Goal: Ask a question

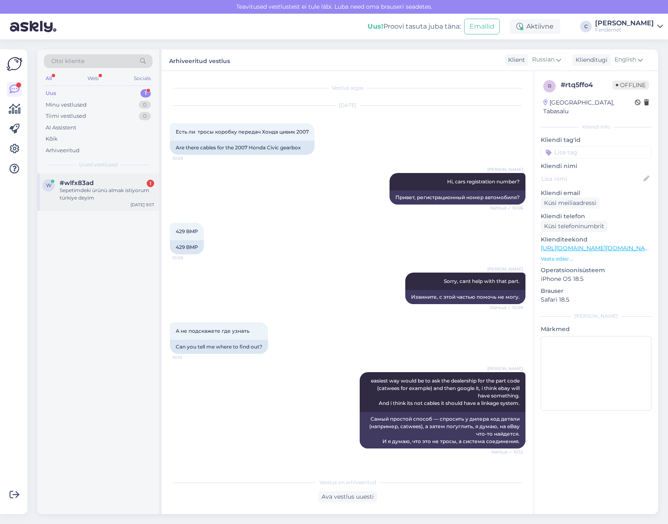
scroll to position [91, 0]
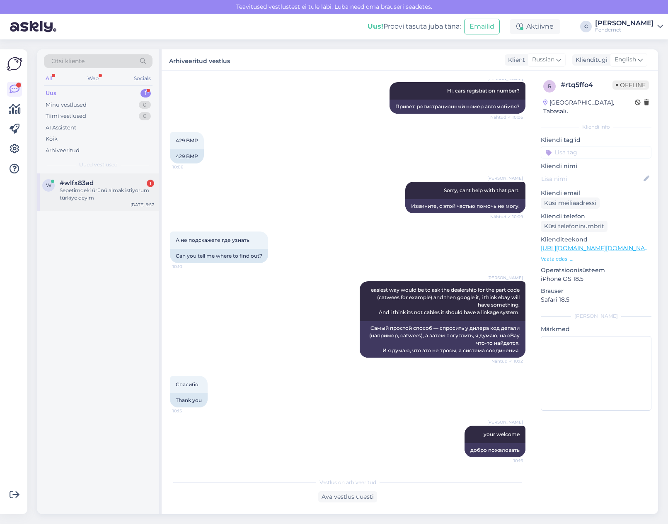
click at [88, 184] on span "#wlfx83ad" at bounding box center [77, 182] width 34 height 7
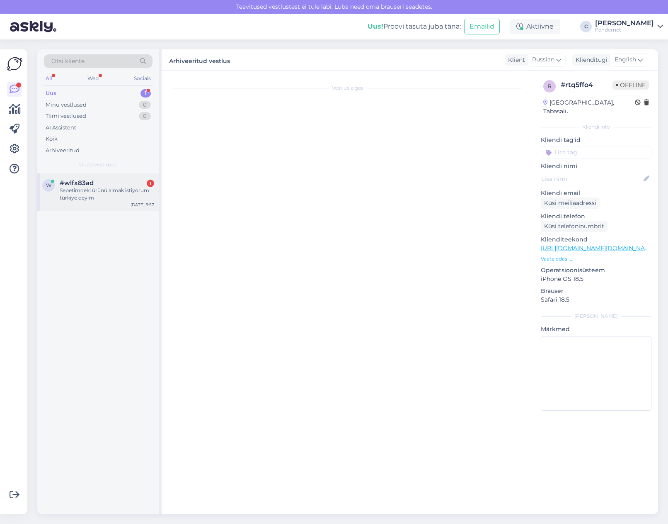
scroll to position [0, 0]
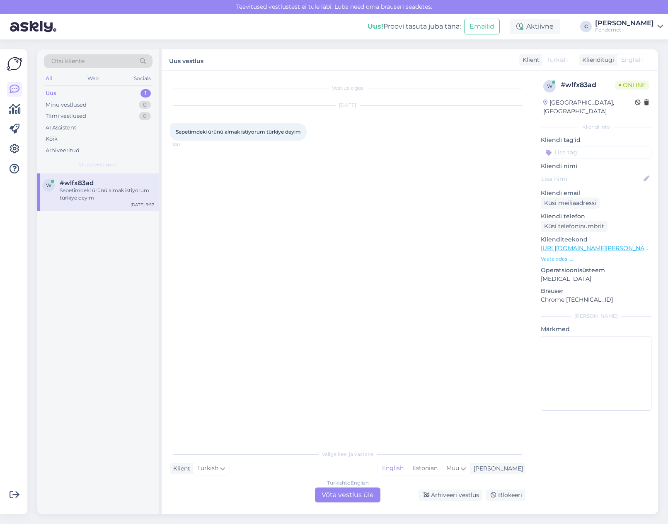
click at [361, 493] on div "Turkish to English Võta vestlus üle" at bounding box center [347, 494] width 65 height 15
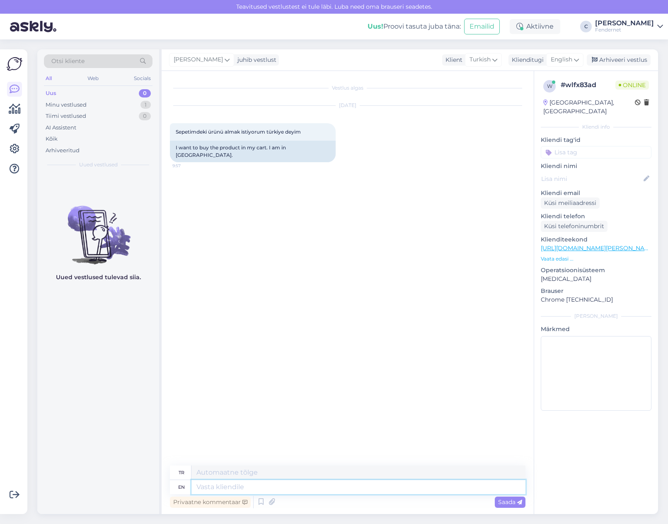
click at [362, 492] on textarea at bounding box center [359, 487] width 334 height 14
type textarea "G"
type textarea "Hello"
type textarea "Merhaba"
type textarea "Hello,"
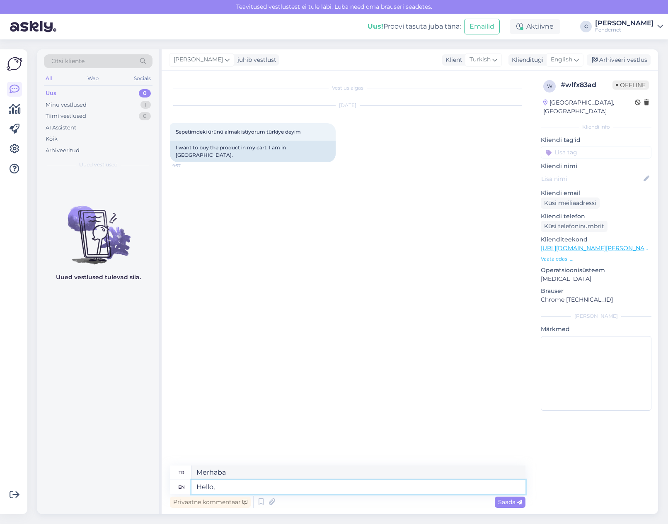
type textarea "Merhaba,"
type textarea "Hello, you"
type textarea "[PERSON_NAME]"
type textarea "Hello,c"
type textarea "Merhaba,"
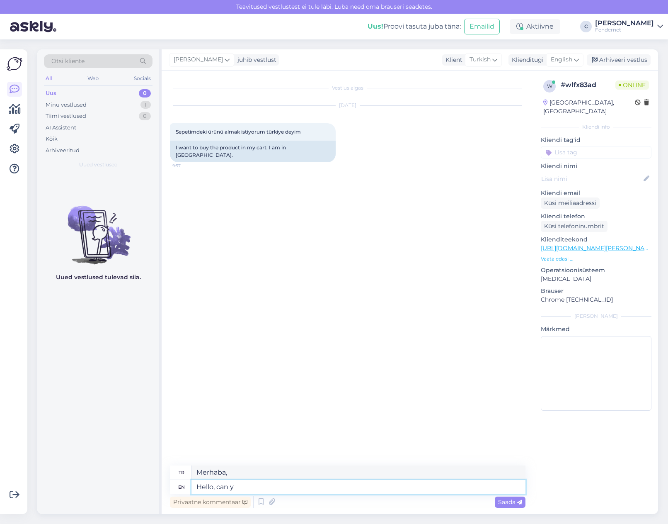
type textarea "Hello, can yo"
type textarea "Merhaba, yapabilir miyim?"
type textarea "Hello, can you k"
type textarea "Merhaba, yapabilir misin?"
type textarea "Hello, can you link m"
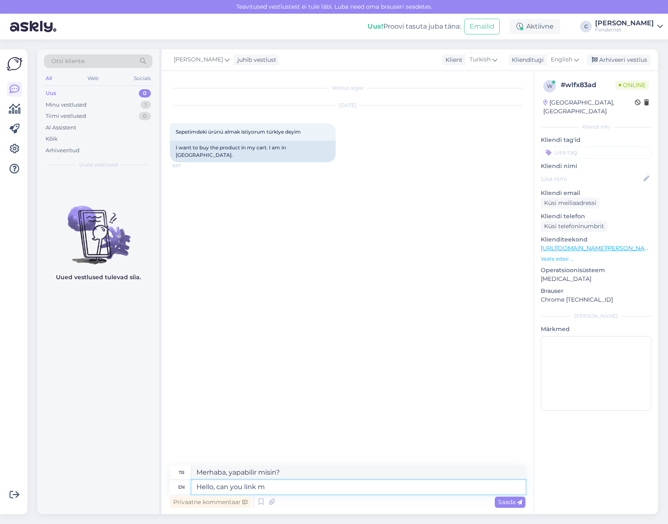
type textarea "Merhaba, bağlantı verebilir misiniz?"
type textarea "Hello, can you link me t"
type textarea "Merhaba, bana link verebilir misiniz?"
type textarea "Hello, can you link me the it"
type textarea "Merhaba, bana linkini verebilir misiniz?"
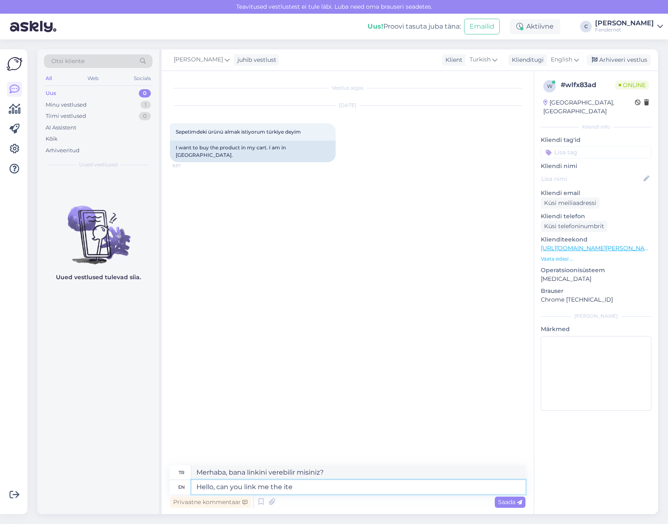
type textarea "Hello, can you link me the item"
type textarea "Merhaba, bana ürünü linkleyebilir misiniz?"
type textarea "Hello, can you link me the item"
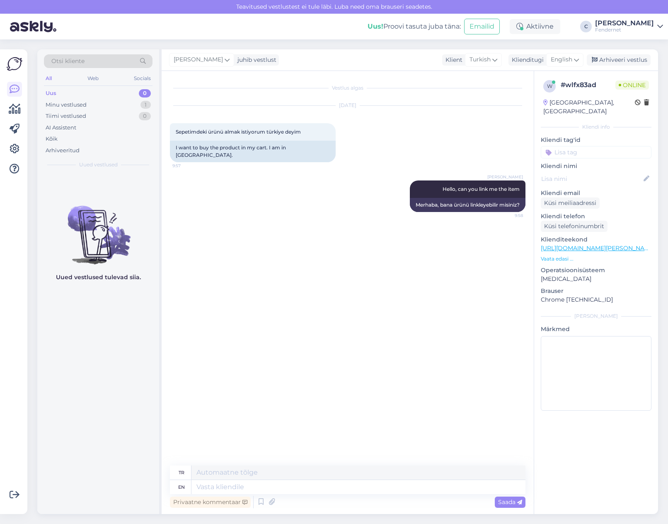
click at [619, 244] on link "[URL][DOMAIN_NAME][PERSON_NAME]" at bounding box center [598, 247] width 114 height 7
click at [335, 490] on textarea at bounding box center [359, 487] width 334 height 14
type textarea "the b"
type textarea "o"
type textarea "the battery"
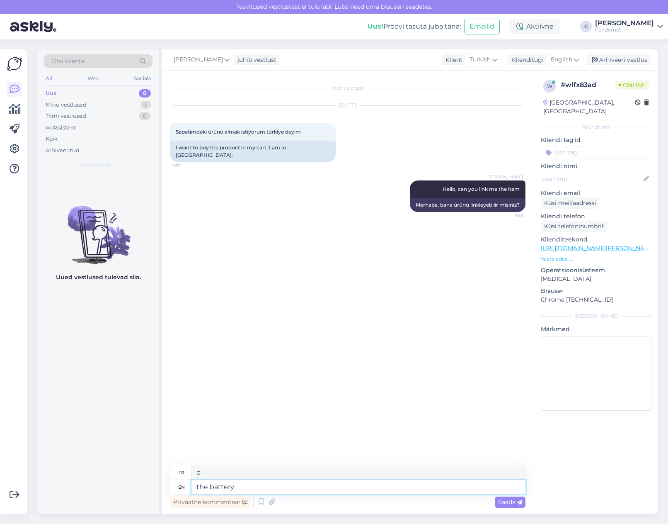
type textarea "pil"
type textarea "the battery cover?"
type textarea "pil kapağı mı?"
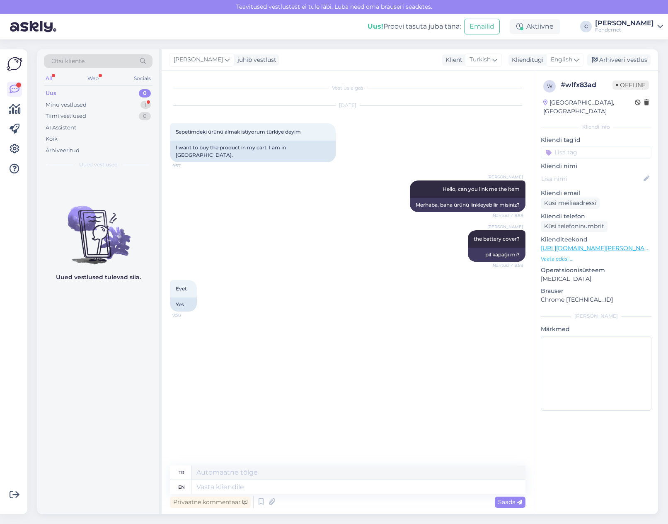
click at [179, 429] on div "Vestlus algas [DATE] Sepetimdeki ürünü almak istiyorum türkiye deyim 9:57 I wan…" at bounding box center [351, 268] width 363 height 378
click at [260, 480] on textarea at bounding box center [359, 487] width 334 height 14
type textarea "could y"
type textarea "olabilir"
type textarea "could you"
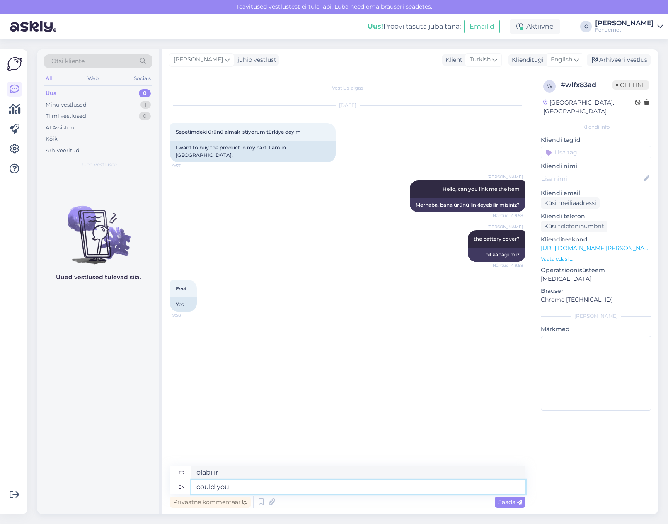
type textarea "yapabildin mi"
type textarea "could you give me t"
type textarea "verebilir misin"
type textarea "could you give me to"
type textarea "bana verebilir misin"
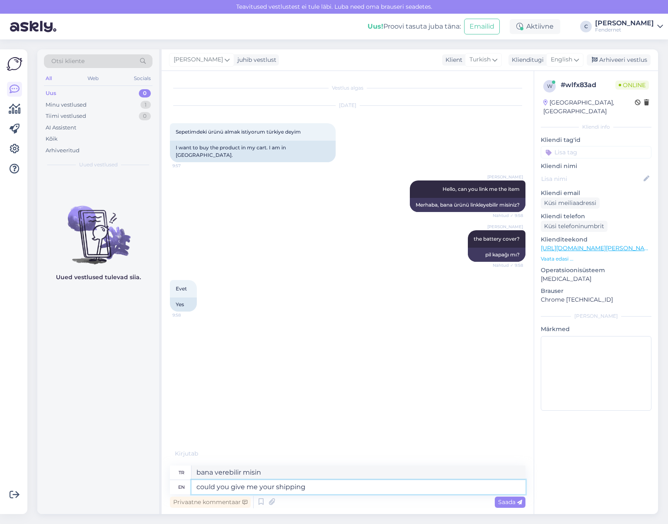
type textarea "could you give me your shipping a"
type textarea "bana kargo ücretini verebilir misin"
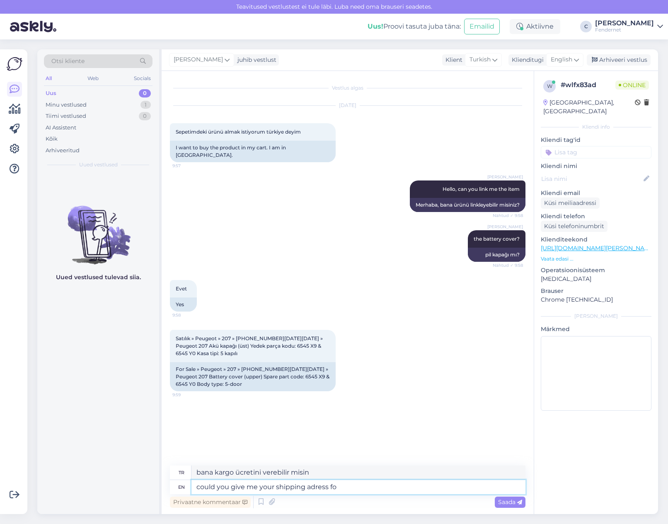
type textarea "could you give me your shipping adress for"
type textarea "bana kargo adresini verebilir misin?"
type textarea "could you give me your shipping adress for the pr"
type textarea "bana teslimat adresini verebilir misin?"
type textarea "could you give me your shipping adress for the pricing, w"
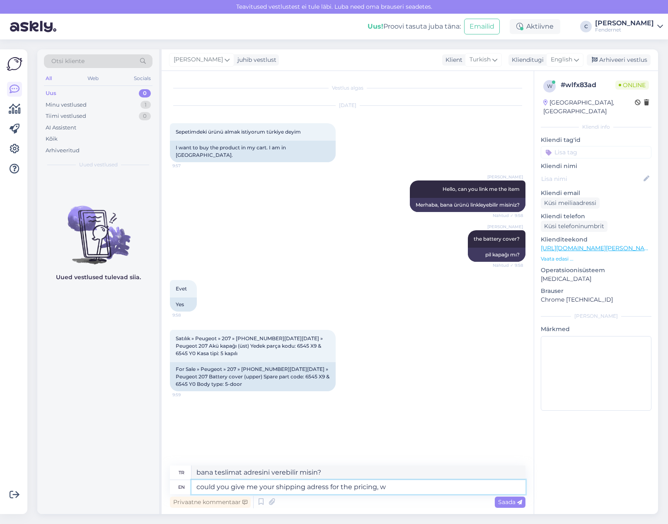
type textarea "fiyatlandırma için bana gönderim adresinizi verebilir misiniz?"
type textarea "could you give me your shipping adress for the pricing, we dont"
type textarea "fiyatlandırma için bana gönderim adresinizi verebilir misiniz, biz"
type textarea "could you give me your shipping adress for the pricing, we dont have a"
type textarea "Fiyatlandırma için bana gönderim adresinizi verebilir misiniz? Bizim elimizde y…"
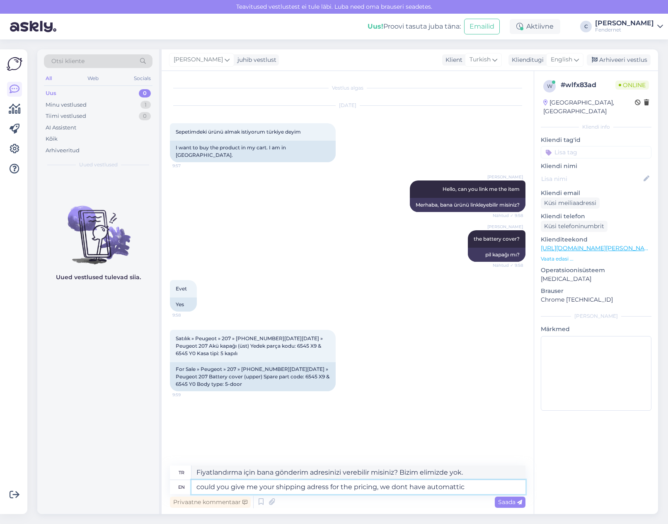
type textarea "could you give me your shipping adress for the pricing, we dont have automattic"
type textarea "fiyatlandırma için bana gönderim adresinizi verebilir misiniz, otomatik gönderi…"
type textarea "could you give me your shipping adress for the pricing, we dont have automattic…"
type textarea "fiyatlandırma için bana gönderim adresinizi verebilir misiniz, otomatik hesapla…"
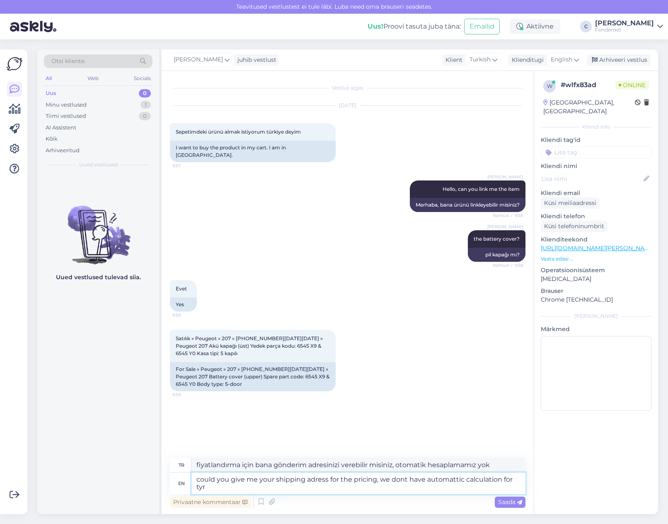
type textarea "could you give me your shipping adress for the pricing, we dont have automattic…"
type textarea "Fiyatlandırma için bana gönderim adresinizi verebilir misiniz? Lastik için otom…"
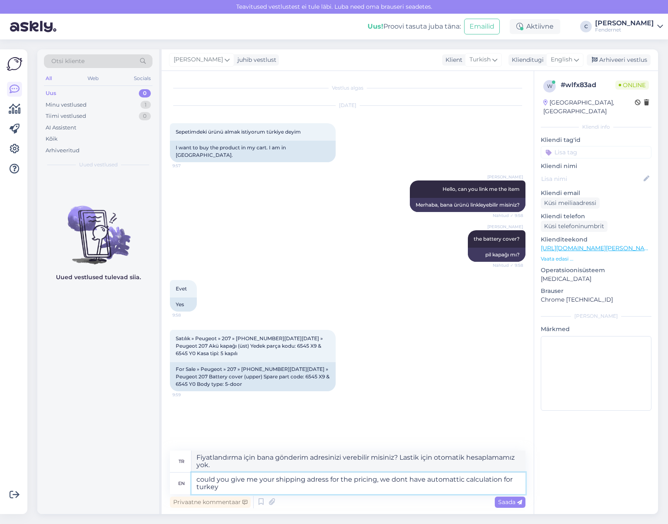
type textarea "could you give me your shipping adress for the pricing, we dont have automattic…"
type textarea "fiyatlandırma için bana gönderim adresinizi verebilir misiniz, [GEOGRAPHIC_DATA…"
drag, startPoint x: 449, startPoint y: 483, endPoint x: 433, endPoint y: 482, distance: 16.2
click at [430, 482] on textarea "could you give me your shipping adress for the pricing, we dont have automattic…" at bounding box center [359, 483] width 334 height 22
type textarea "could you give me your shipping address for the pricing, we don't have automati…"
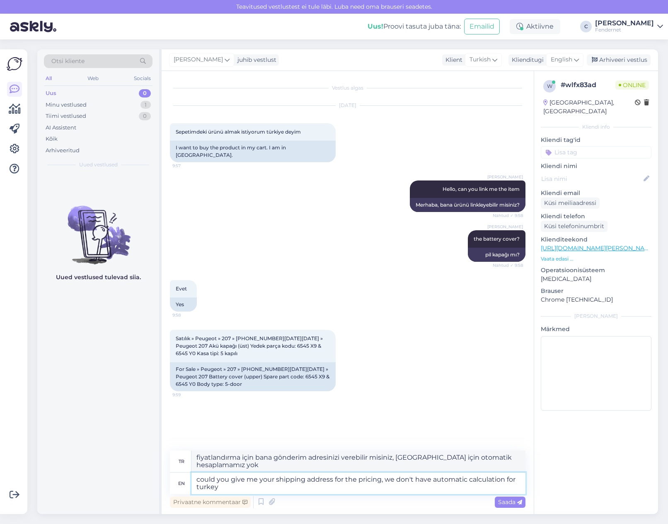
type textarea "fiyatlandırma için bana gönderim adresinizi verebilir misiniz, [GEOGRAPHIC_DATA…"
click at [228, 483] on textarea "could you give me your shipping address for the pricing, we don't have automati…" at bounding box center [359, 483] width 334 height 22
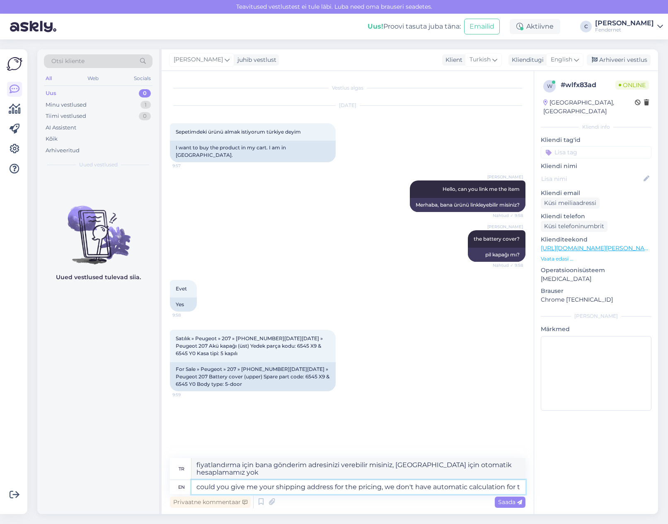
type textarea "could you give me your shipping address for the pricing, we don't have automati…"
type textarea "fiyatlandırma için bana gönderim adresinizi verebilir misiniz, otomatik hesapla…"
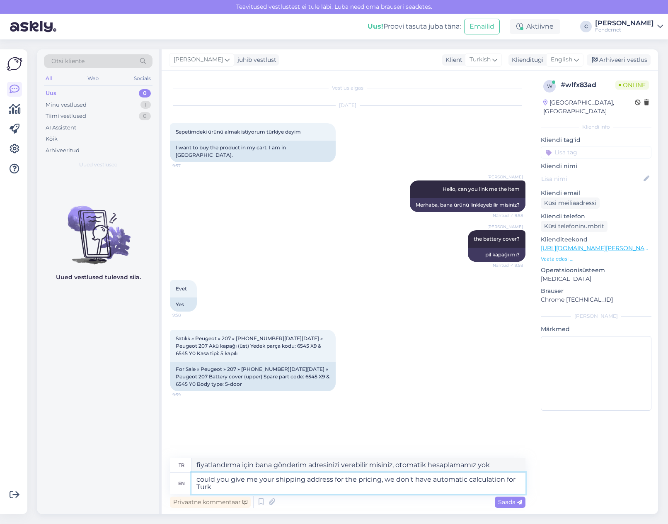
type textarea "could you give me your shipping address for the pricing, we don't have automati…"
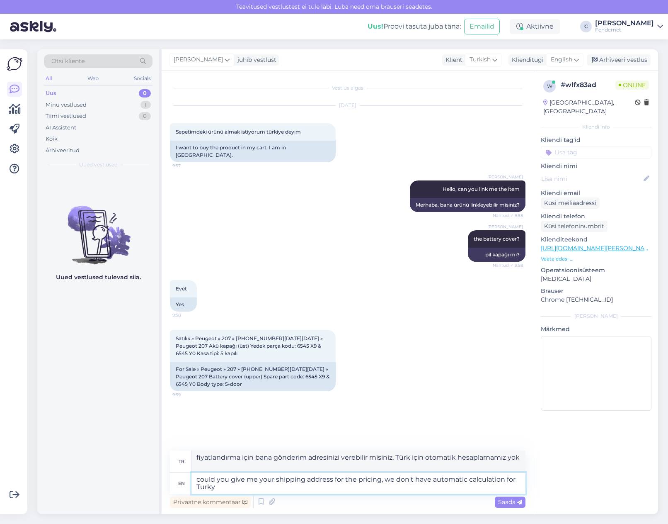
type textarea "Fiyatlandırma için bana gönderim adresinizi verebilir misiniz? Türkiye için oto…"
type textarea "could you give me your shipping address for the pricing, we don't have automati…"
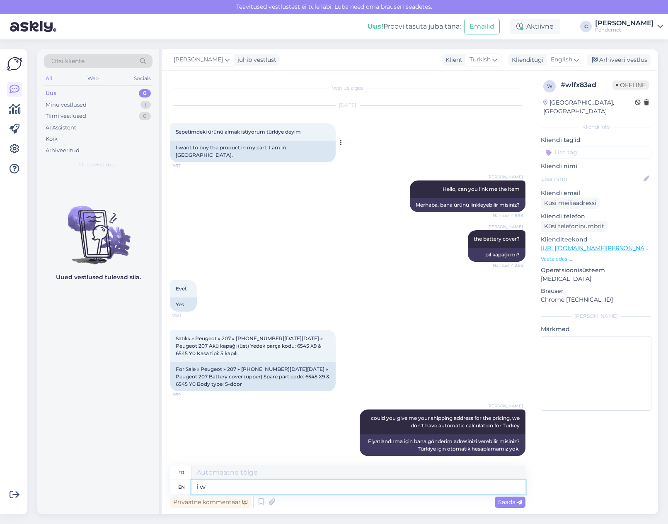
type textarea "i wo"
type textarea "Ben"
type textarea "i would ne"
type textarea "İsterim"
type textarea "i would need to"
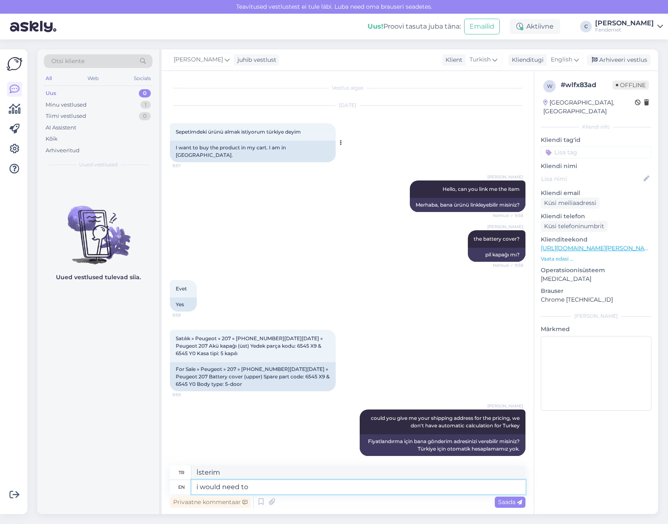
type textarea "ihtiyacım olurdu"
type textarea "i would need to as"
type textarea "ihtiyacım olacak"
type textarea "i would need to ask fo"
type textarea "sormam gerekiyor"
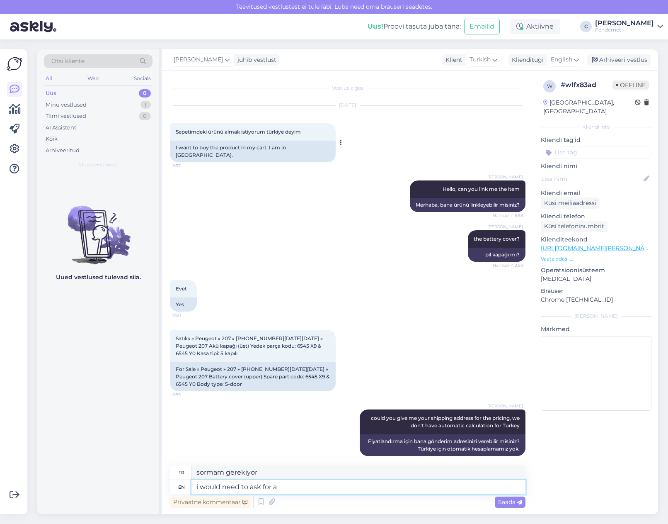
type textarea "i would need to ask for a"
type textarea "sormam gerekecek"
type textarea "i would need to ask for a q"
type textarea "bir tane sormam gerekecek"
type textarea "i would need to ask for a quote"
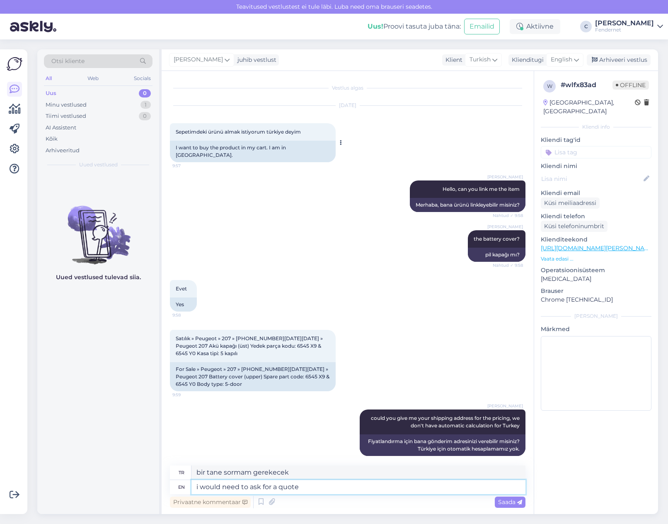
type textarea "bir fiyat teklifi istemem gerekiyor"
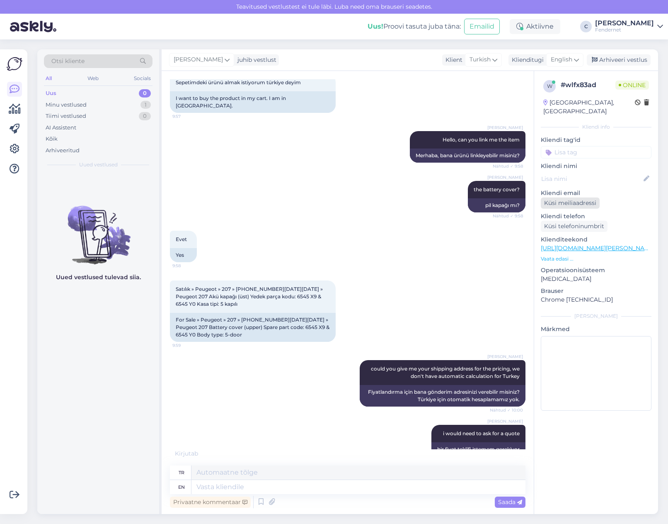
click at [562, 197] on div "Küsi meiliaadressi" at bounding box center [570, 202] width 59 height 11
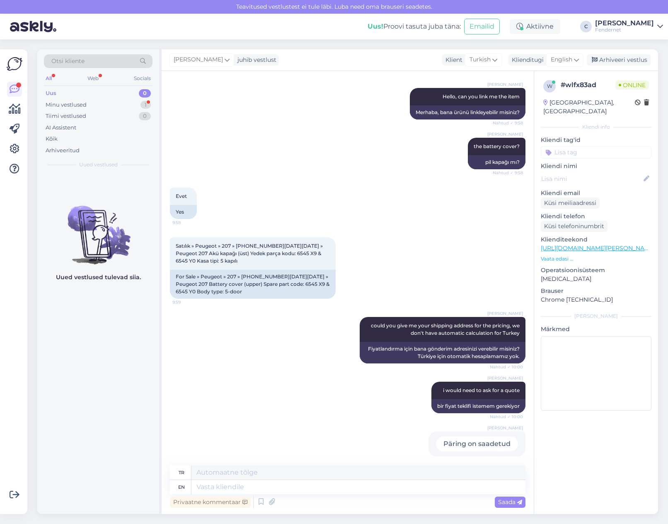
scroll to position [142, 0]
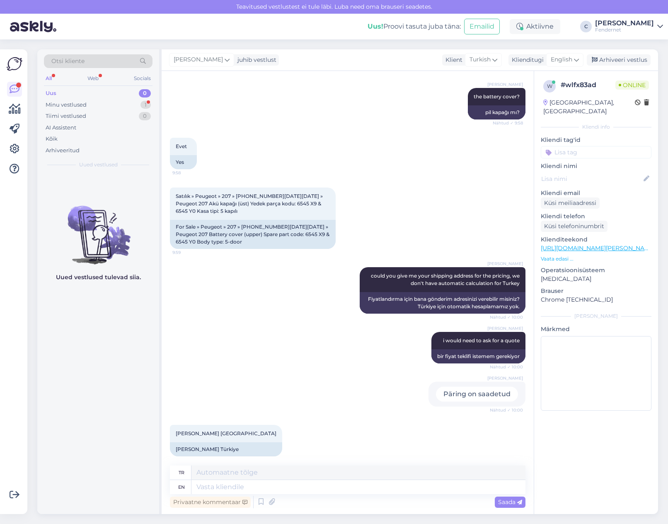
click at [105, 400] on div "Uued vestlused tulevad siia." at bounding box center [98, 343] width 122 height 340
click at [192, 444] on div "[PERSON_NAME] Türkiye" at bounding box center [226, 449] width 112 height 14
click at [349, 478] on textarea at bounding box center [359, 472] width 334 height 14
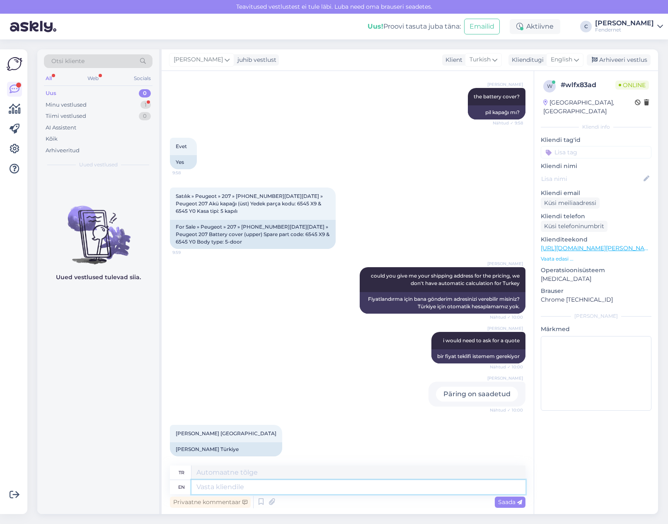
click at [344, 484] on textarea at bounding box center [359, 487] width 334 height 14
drag, startPoint x: 316, startPoint y: 290, endPoint x: 504, endPoint y: 243, distance: 194.0
click at [316, 290] on div "[PERSON_NAME] could you give me your shipping address for the pricing, we don't…" at bounding box center [348, 290] width 356 height 65
click at [605, 244] on link "[URL][DOMAIN_NAME][PERSON_NAME]" at bounding box center [598, 247] width 114 height 7
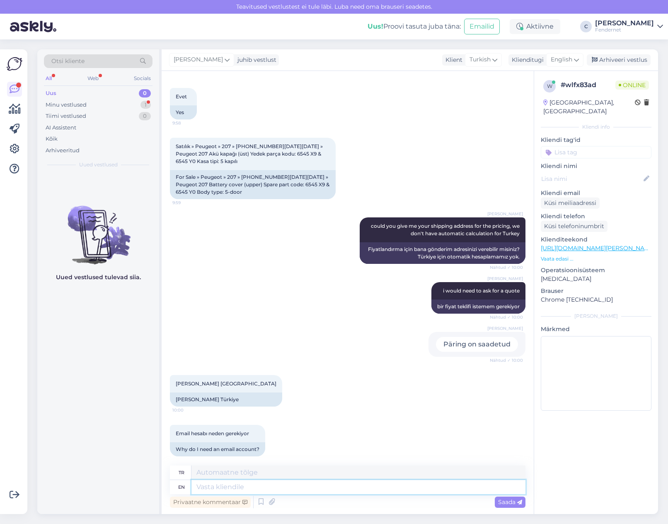
click at [255, 480] on textarea at bounding box center [359, 487] width 334 height 14
type textarea "so i"
type textarea "Bu yüzden"
type textarea "so i c"
type textarea "[PERSON_NAME]"
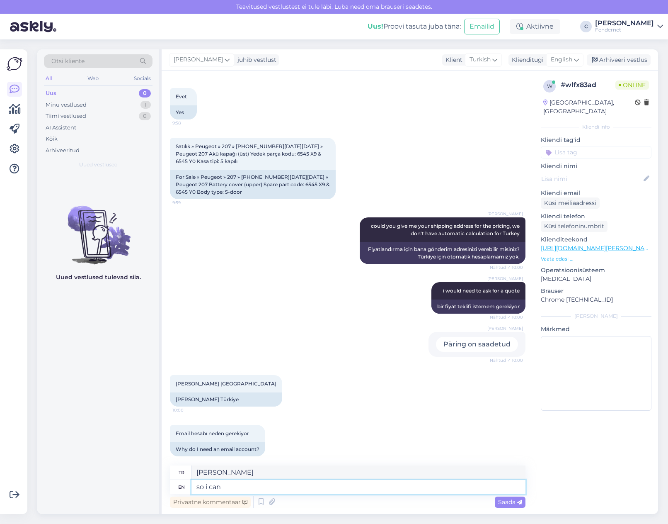
type textarea "so i can s"
type textarea "böylece yapabilirim"
type textarea "so i can send yo"
type textarea "böylece gönderebilirim"
type textarea "so i can send you t"
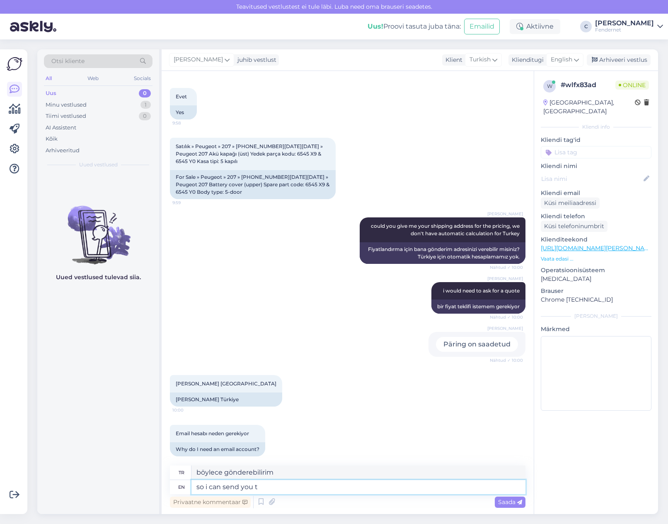
type textarea "böylece sana gönderebilirim"
type textarea "so i can send you the invoice"
type textarea "böylece sana faturayı gönderebilirim"
type textarea "so i can send you the invoice for it"
type textarea "böylece sana faturasını gönderebilirim"
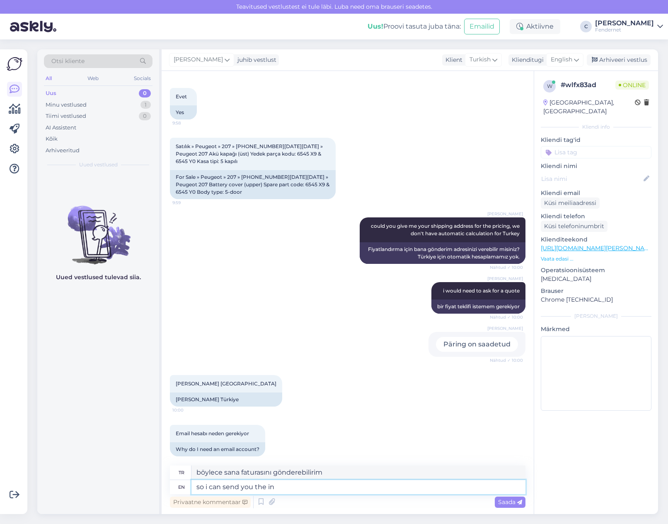
type textarea "so i can send you the i"
type textarea "böylece sana faturayı gönderebilirim"
type textarea "so i can send you the"
type textarea "böylece sana gönderebilirim"
type textarea "so i can send you the offer w"
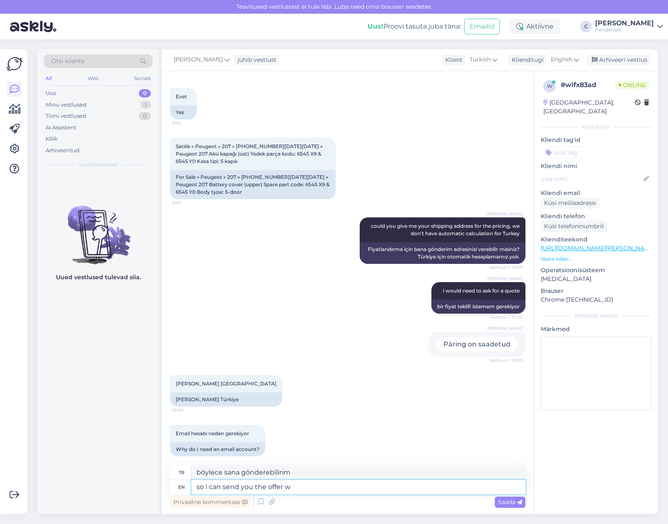
type textarea "böylece sana teklifi gönderebilirim"
type textarea "so i can send you the offer with shiping?"
type textarea "peki kargoyla birlikte teklifi gönderebilir miyim?"
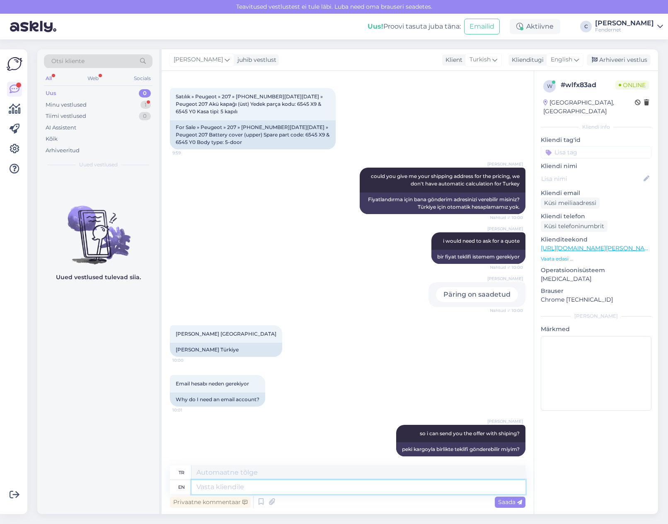
scroll to position [291, 0]
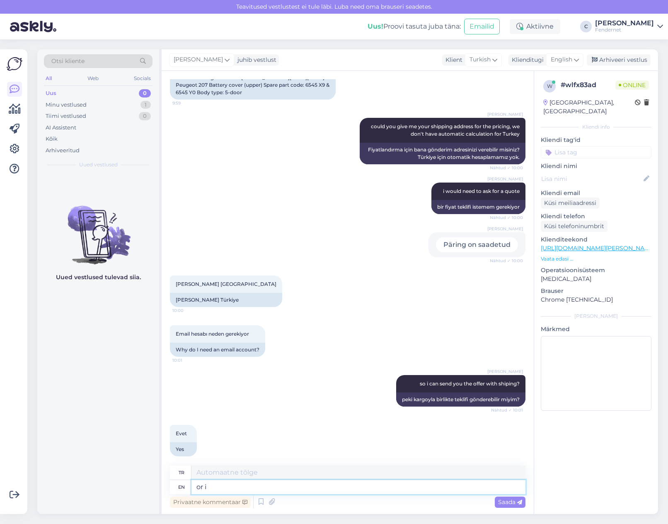
type textarea "or if"
type textarea "veya"
type textarea "or if"
type textarea "veya [PERSON_NAME]"
type textarea "or if you w"
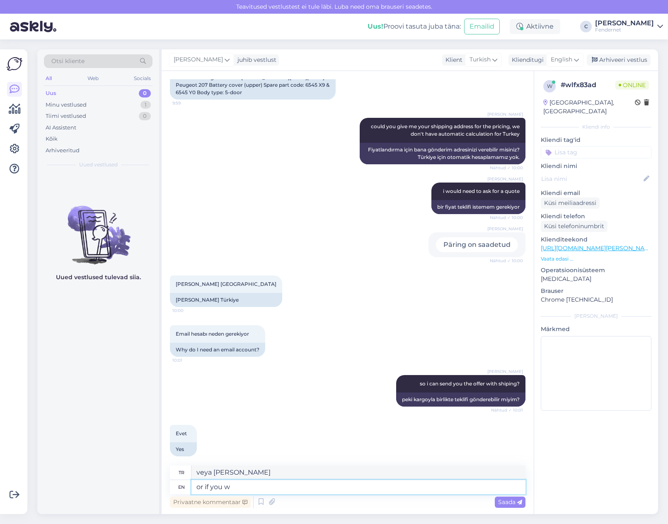
type textarea "veya [PERSON_NAME] sen"
type textarea "or if you want w"
type textarea "veya isterseniz"
type textarea "or if you want we can"
type textarea "veya isterseniz biz"
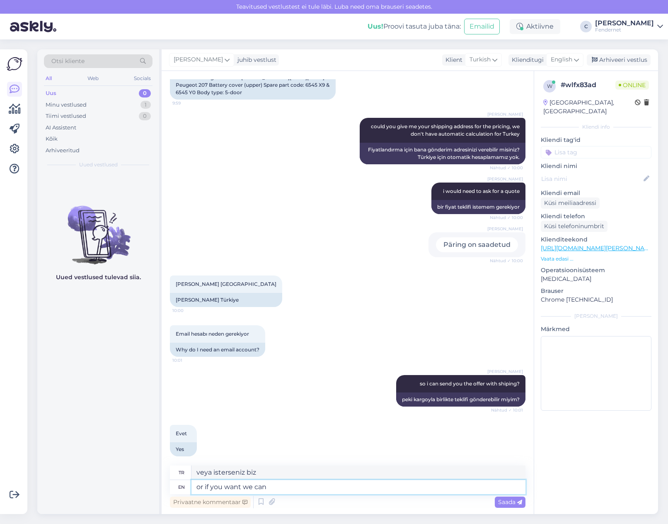
type textarea "or if you want we can m"
type textarea "veya isterseniz yapabiliriz"
type textarea "or if you want we can mail i"
type textarea "veya isterseniz postayla gönderebiliriz"
type textarea "or if you want we can mail it"
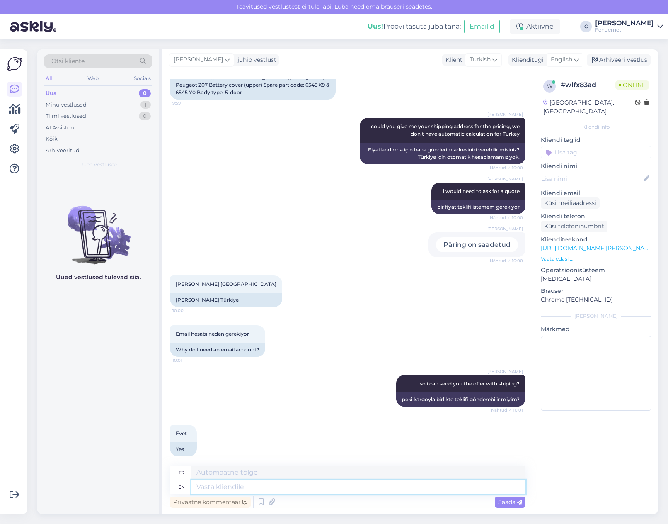
scroll to position [341, 0]
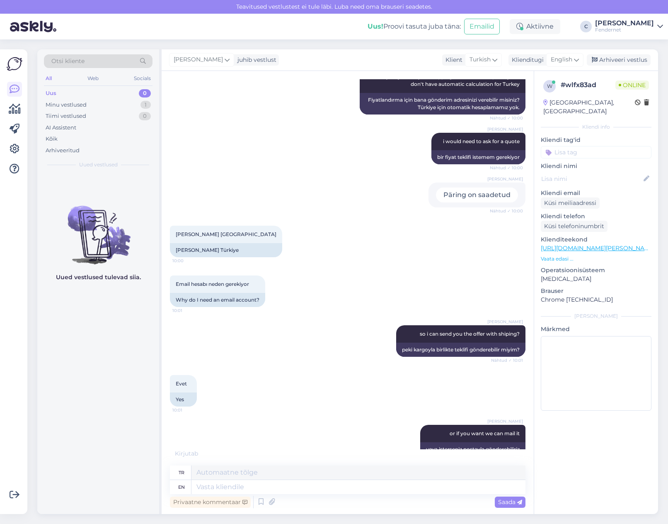
click at [119, 371] on div "Uued vestlused tulevad siia." at bounding box center [98, 343] width 122 height 340
click at [231, 246] on div "[PERSON_NAME] Türkiye" at bounding box center [226, 250] width 112 height 14
copy div "[PERSON_NAME] Türkiye"
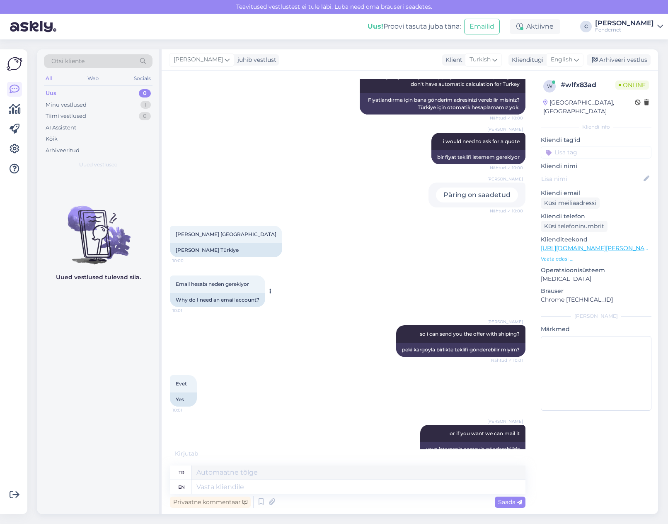
drag, startPoint x: 231, startPoint y: 281, endPoint x: 235, endPoint y: 275, distance: 6.9
click at [231, 281] on div "Email hesabı neden gerekiyor 10:01" at bounding box center [217, 283] width 95 height 17
click at [282, 240] on div at bounding box center [285, 241] width 7 height 32
click at [257, 235] on div "Vestlus algas [DATE] Sepetimdeki ürünü almak istiyorum türkiye deyim 9:57 I wan…" at bounding box center [351, 268] width 363 height 378
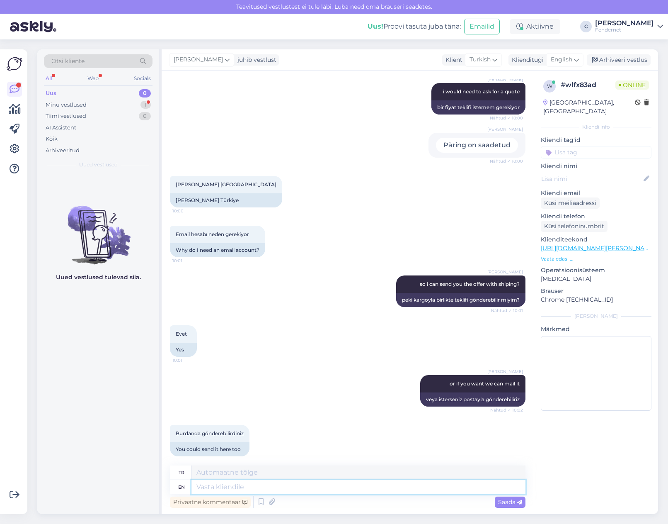
click at [319, 487] on textarea at bounding box center [359, 487] width 334 height 14
type textarea "ok"
type textarea "Tamam"
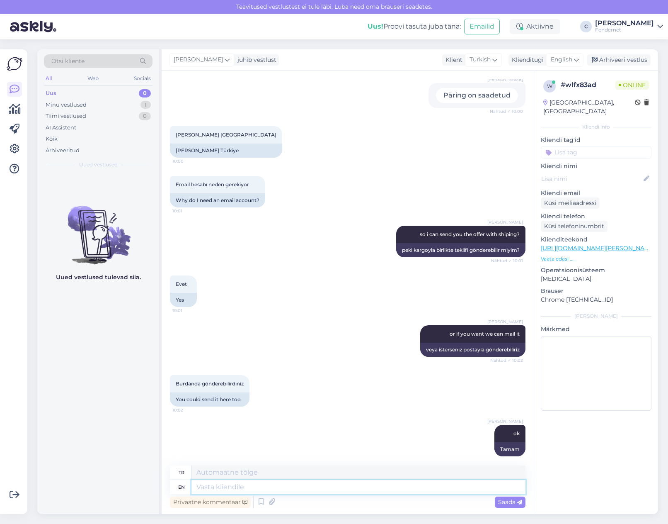
click at [248, 489] on textarea at bounding box center [359, 487] width 334 height 14
click at [357, 490] on textarea at bounding box center [359, 487] width 334 height 14
type textarea "35"
type textarea "35€"
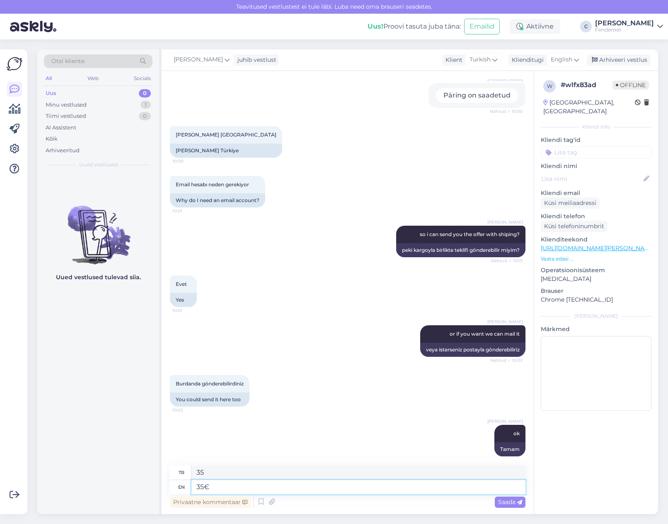
type textarea "35€"
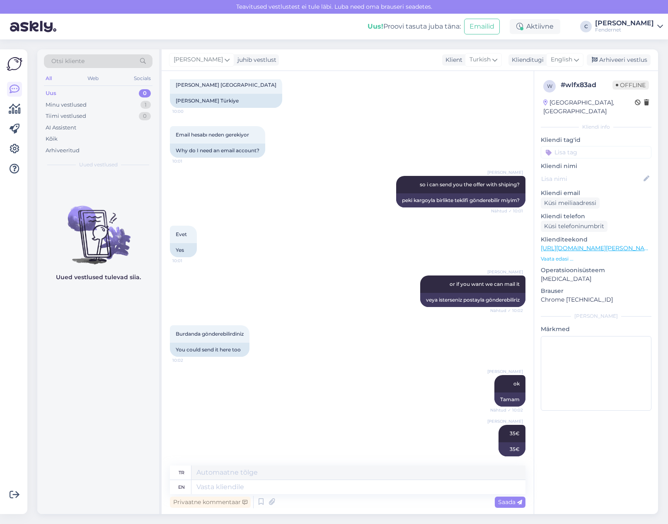
click at [262, 395] on div "[PERSON_NAME] ok Nähtud ✓ 10:02 Tamam" at bounding box center [348, 391] width 356 height 50
click at [618, 57] on div "Arhiveeri vestlus" at bounding box center [619, 59] width 64 height 11
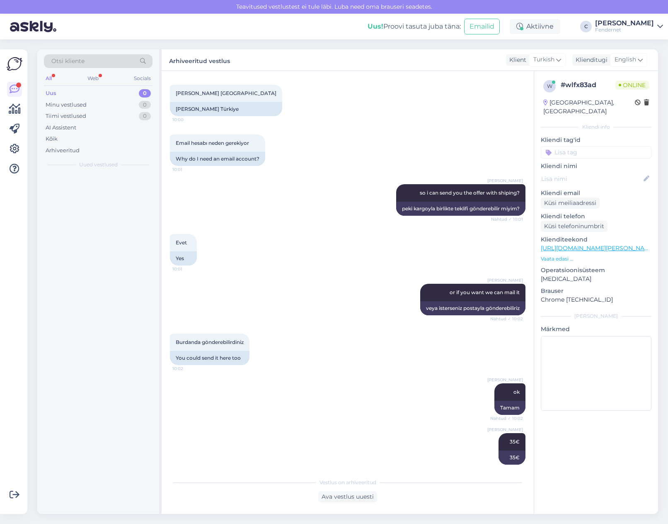
scroll to position [518, 0]
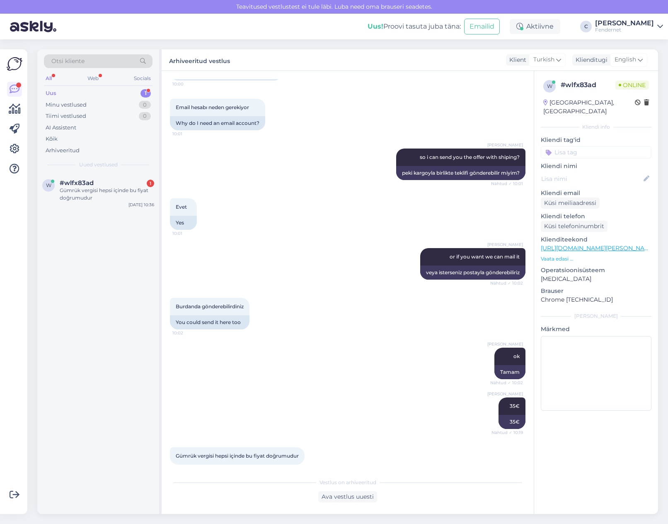
click at [136, 431] on div "w #wlfx83ad 1 Gümrük vergisi hepsi içinde bu fiyat doğrumudur [DATE] 10:36" at bounding box center [98, 343] width 122 height 340
click at [365, 495] on div "Ava vestlus uuesti" at bounding box center [347, 496] width 59 height 11
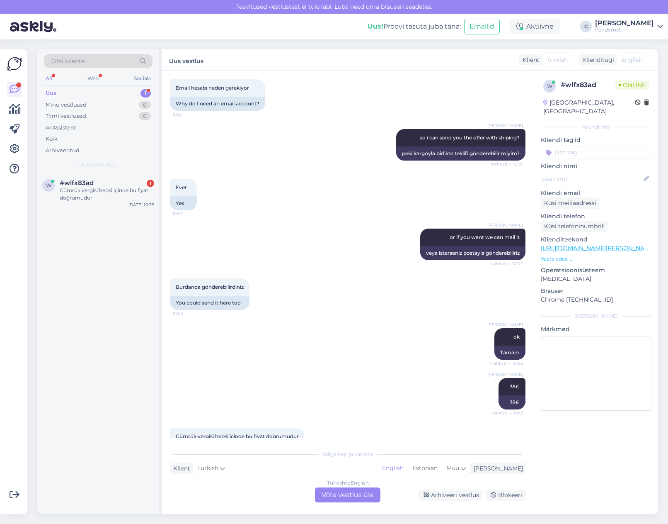
scroll to position [546, 0]
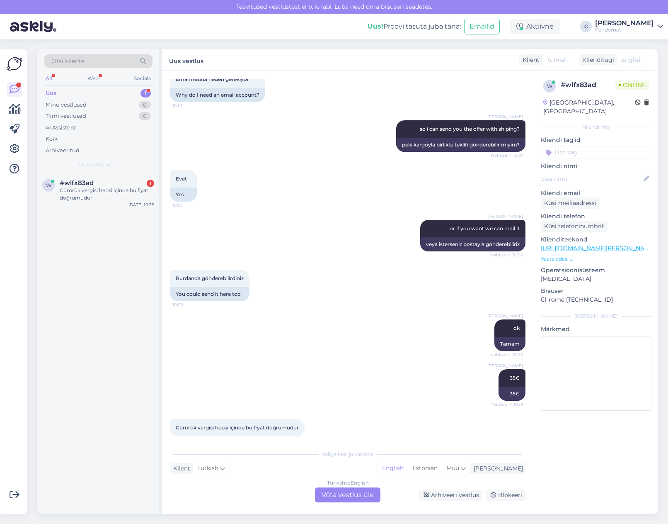
click at [340, 494] on div "Turkish to English Võta vestlus üle" at bounding box center [347, 494] width 65 height 15
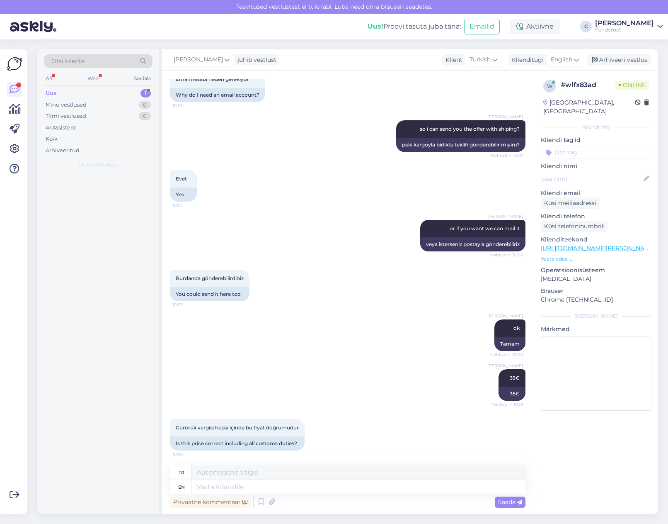
scroll to position [540, 0]
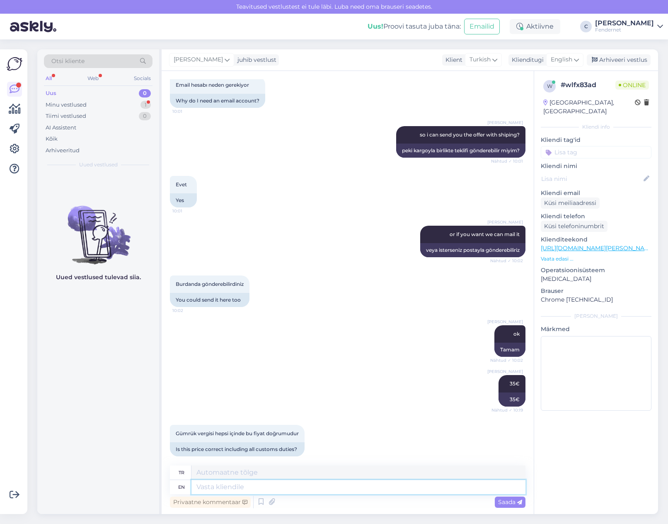
click at [342, 488] on textarea at bounding box center [359, 487] width 334 height 14
type textarea "no,"
type textarea "HAYIR,"
type textarea "no, shipping,"
type textarea "hayır, nakliye,"
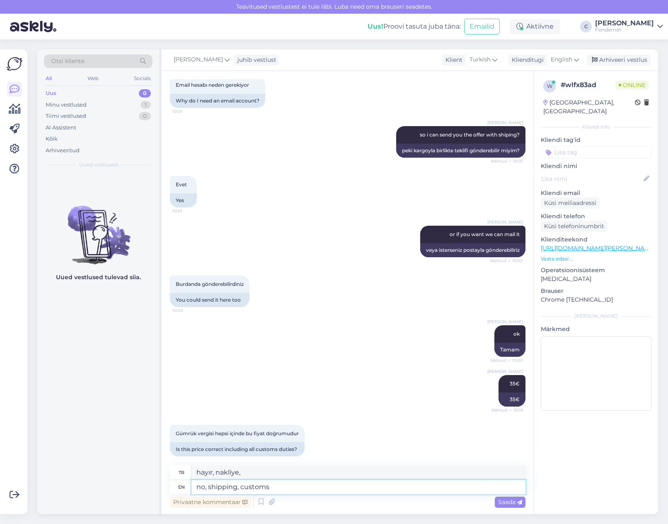
type textarea "no, shipping, customs"
type textarea "hayır, nakliye, gümrük"
type textarea "no, shipping, customs is up"
type textarea "hayır, nakliye, gümrük arttı"
type textarea "no, shipping, customs is up to yo"
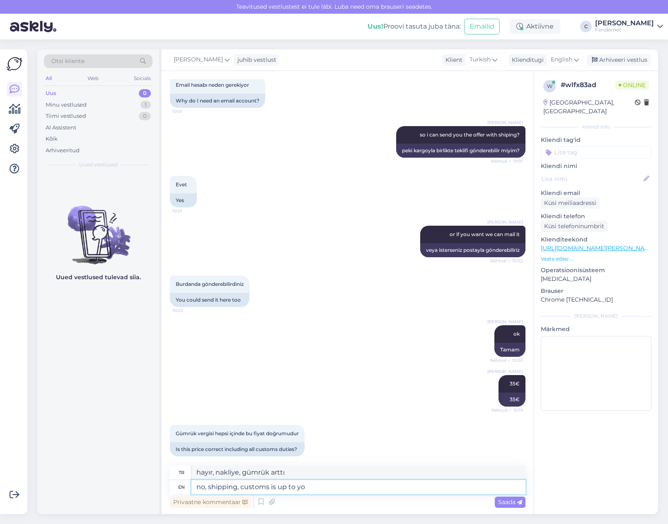
type textarea "hayır, nakliye, gümrük"
type textarea "no, shipping, customs is up to you"
type textarea "hayır, nakliye, gümrük size kalmış"
type textarea "no, shipping, customs is up to you to manage"
type textarea "hayır, nakliye, gümrük sizin yönetiminizde"
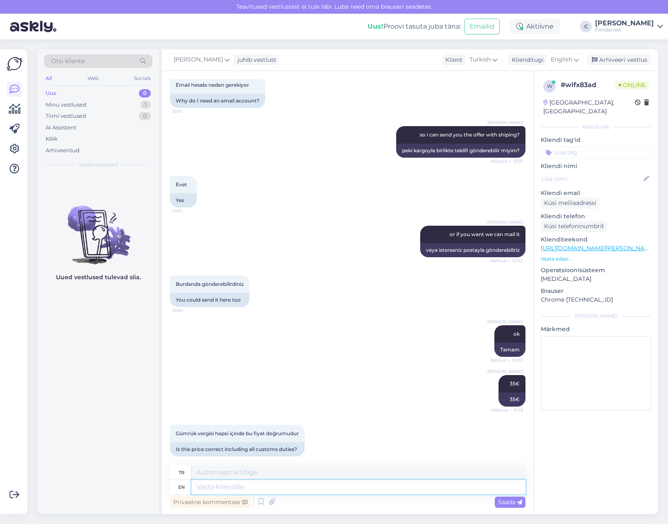
scroll to position [590, 0]
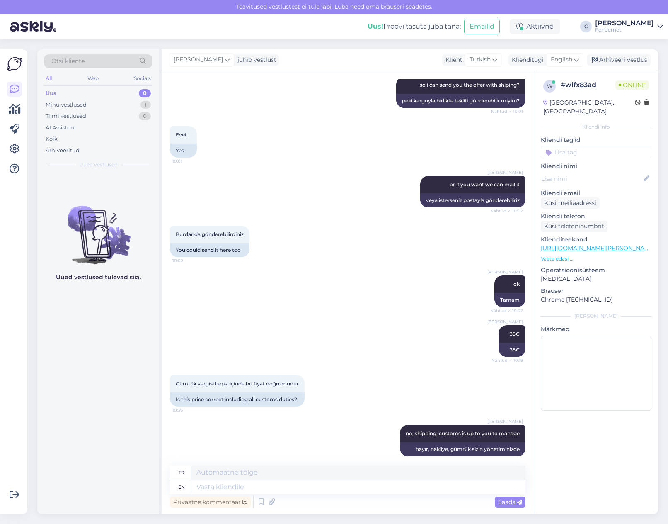
click at [82, 349] on div "Uued vestlused tulevad siia." at bounding box center [98, 343] width 122 height 340
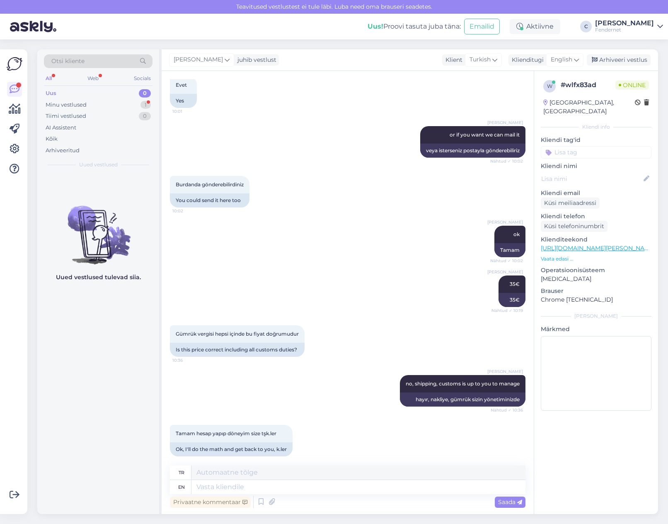
click at [108, 399] on div "Uued vestlused tulevad siia." at bounding box center [98, 343] width 122 height 340
click at [278, 486] on textarea at bounding box center [359, 487] width 334 height 14
type textarea "in e"
type textarea "içinde"
type textarea "in [GEOGRAPHIC_DATA],"
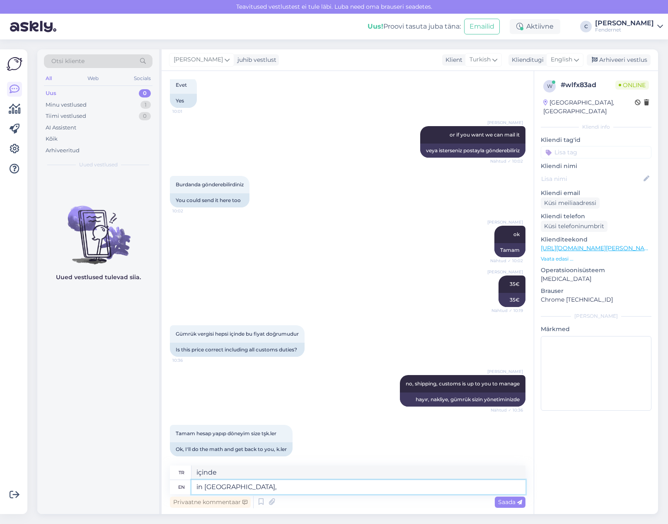
type textarea "AB'de"
type textarea "in [GEOGRAPHIC_DATA], its"
type textarea "AB'de, onun"
type textarea "in [GEOGRAPHIC_DATA], its free"
type textarea "AB'de ücretsizdir"
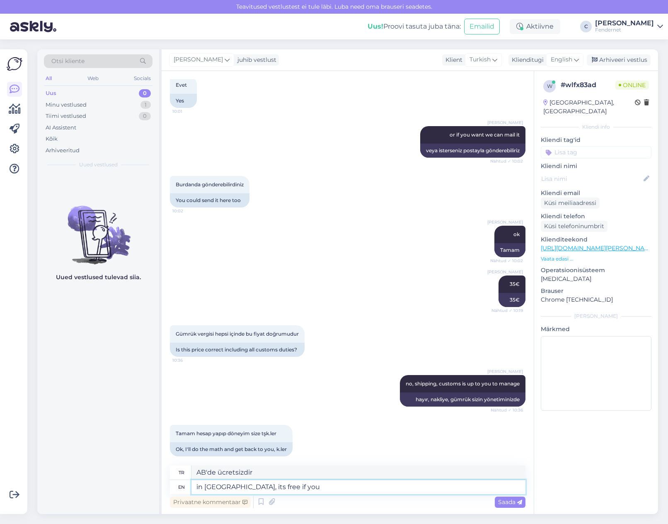
type textarea "in [GEOGRAPHIC_DATA], its free if you"
type textarea "AB'de, [PERSON_NAME] isterseniz ücretsizdir"
type textarea "the"
type textarea "o"
type textarea "the s"
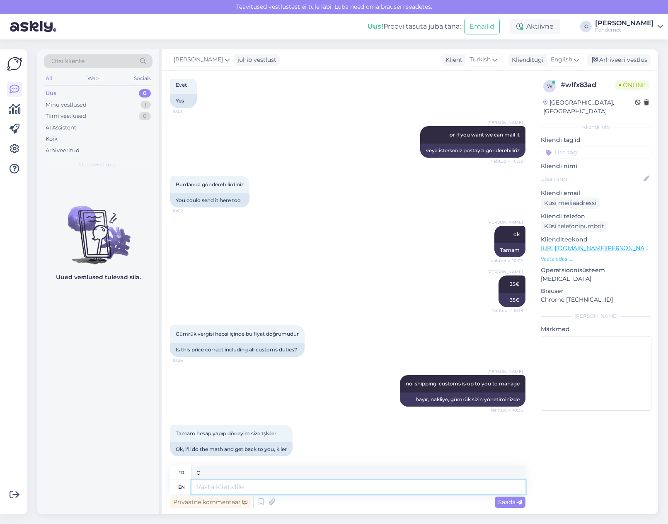
type textarea "s"
type textarea "ok"
type textarea "Tamam"
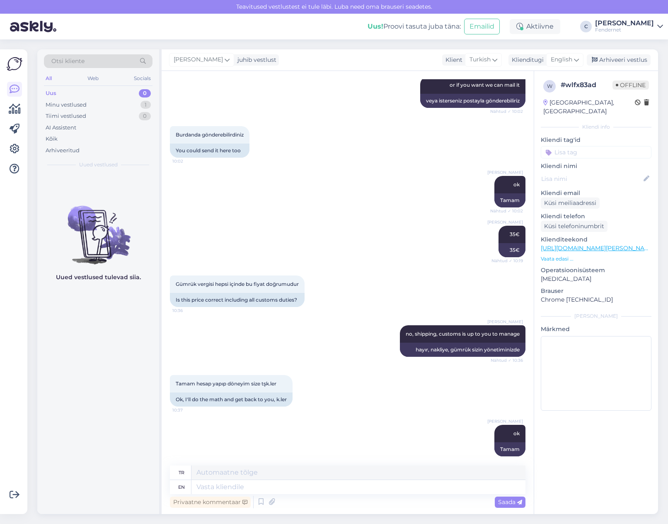
click at [272, 455] on div "[PERSON_NAME] ok 10:38 Tamam" at bounding box center [348, 440] width 356 height 50
